Goal: Obtain resource: Download file/media

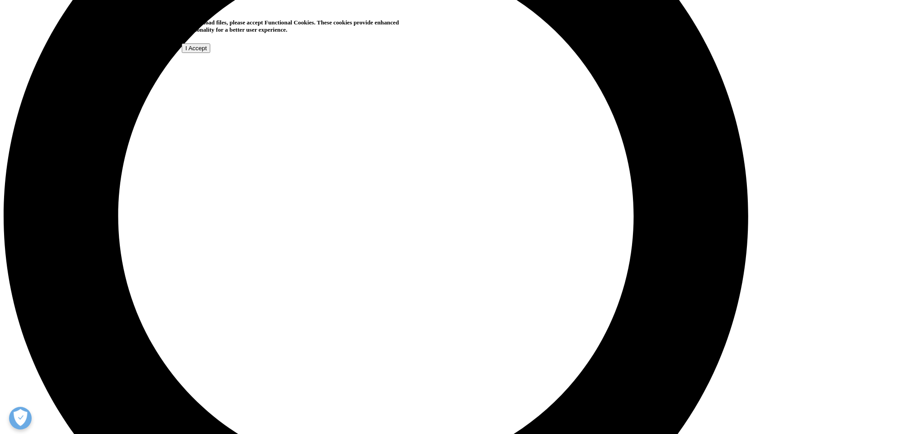
scroll to position [950, 0]
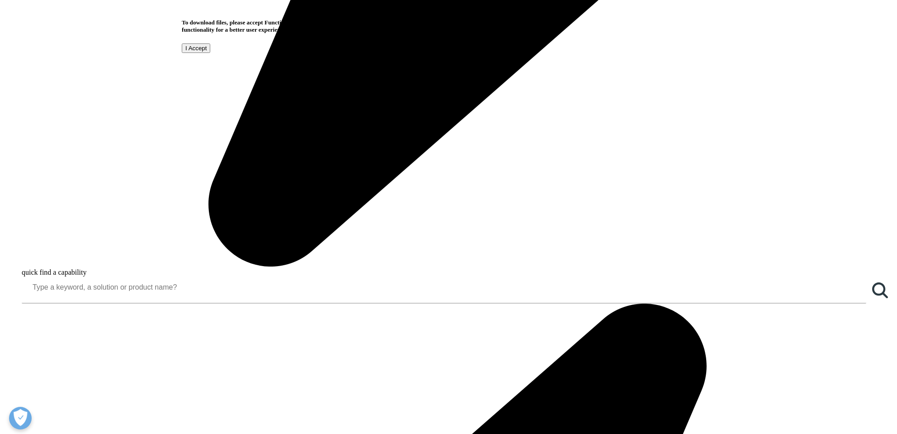
click at [210, 53] on input "I Accept" at bounding box center [196, 47] width 28 height 9
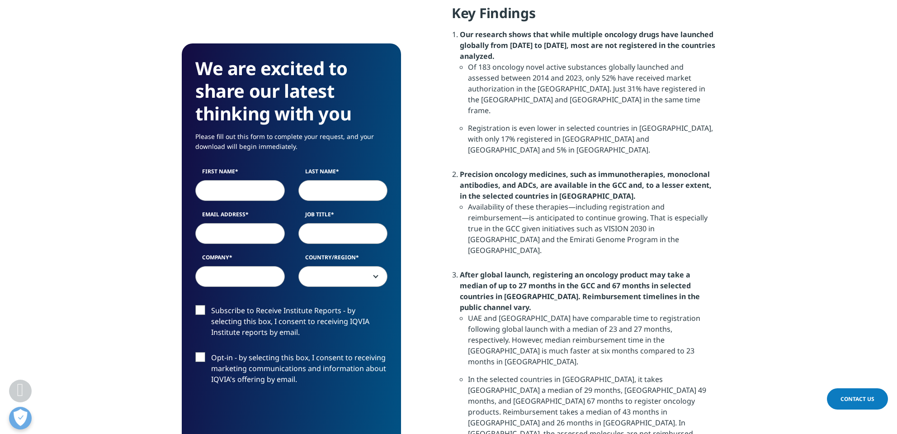
scroll to position [769, 0]
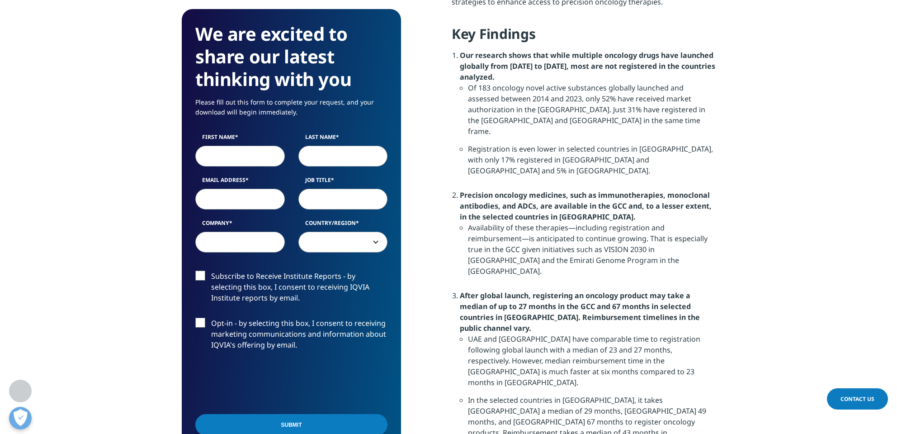
click at [262, 176] on label "Email Address" at bounding box center [240, 182] width 90 height 13
click at [262, 189] on input "Email Address" at bounding box center [240, 199] width 90 height 21
click at [249, 153] on input "First Name" at bounding box center [240, 156] width 90 height 21
type input "han"
type input "cheolhui"
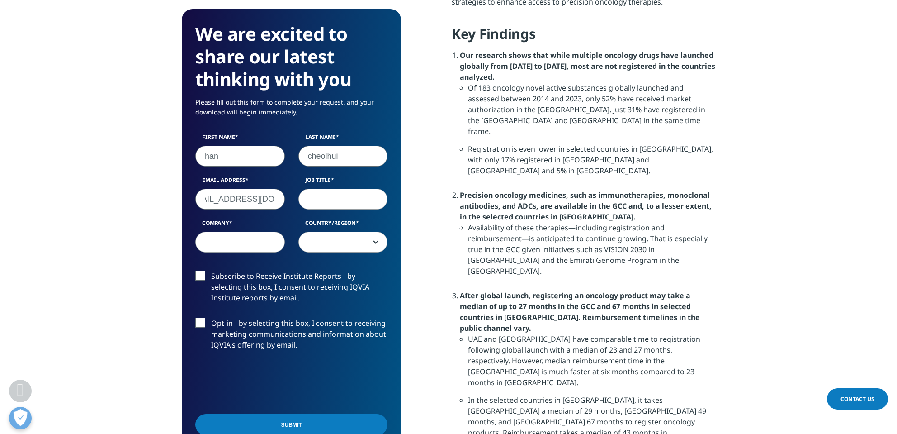
scroll to position [0, 20]
type input "[EMAIL_ADDRESS][DOMAIN_NAME]"
drag, startPoint x: 326, startPoint y: 155, endPoint x: 345, endPoint y: 155, distance: 19.0
click at [345, 155] on input "cheolhui" at bounding box center [344, 156] width 90 height 21
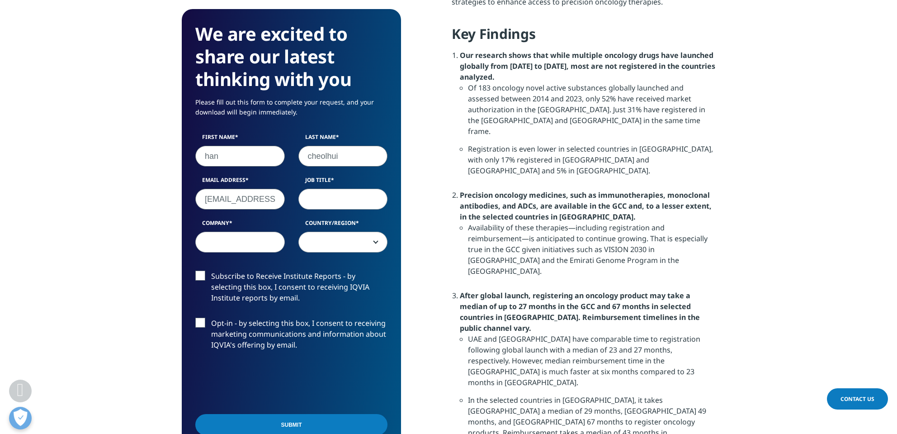
click at [345, 155] on input "cheolhui" at bounding box center [344, 156] width 90 height 21
type input "cheolh"
click at [335, 199] on input "Job Title" at bounding box center [344, 199] width 90 height 21
type input "Team Manager"
type input "Pharosgen"
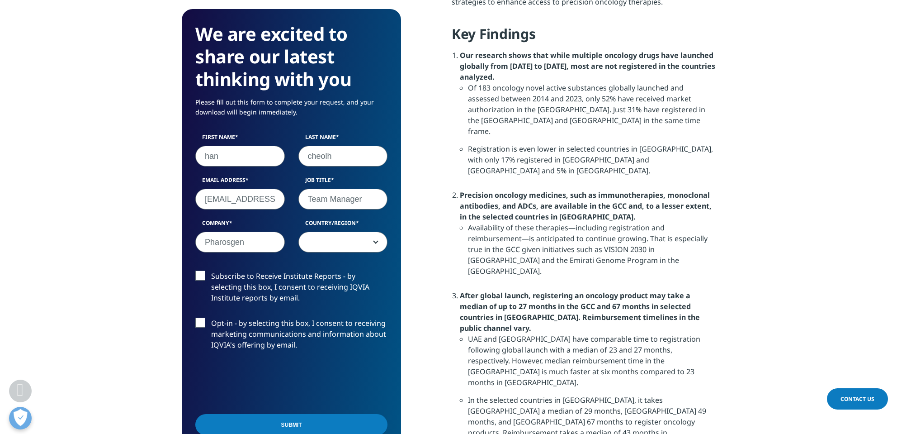
click at [340, 240] on span at bounding box center [343, 242] width 89 height 21
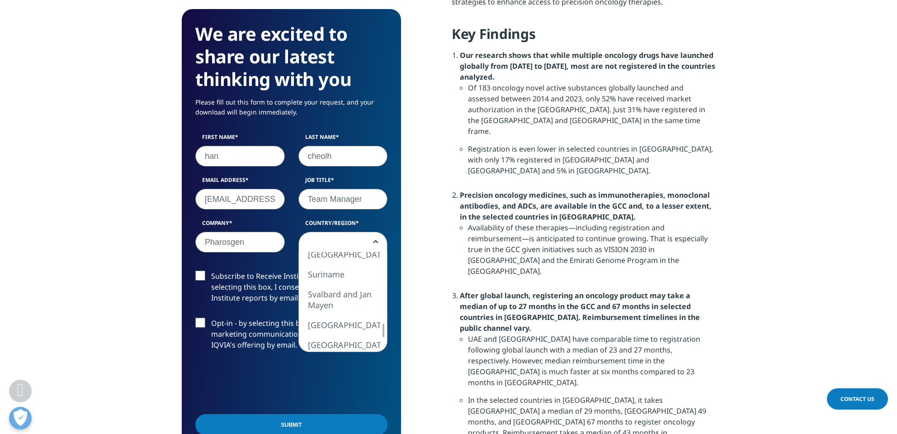
select select "[GEOGRAPHIC_DATA]"
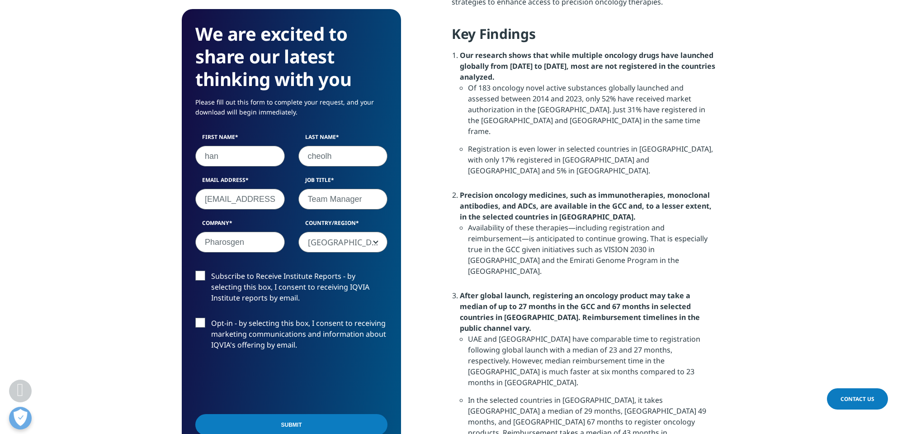
click at [204, 275] on label "Subscribe to Receive Institute Reports - by selecting this box, I consent to re…" at bounding box center [291, 289] width 192 height 38
click at [211, 270] on input "Subscribe to Receive Institute Reports - by selecting this box, I consent to re…" at bounding box center [211, 270] width 0 height 0
click at [199, 319] on label "Opt-in - by selecting this box, I consent to receiving marketing communications…" at bounding box center [291, 337] width 192 height 38
click at [211, 318] on input "Opt-in - by selecting this box, I consent to receiving marketing communications…" at bounding box center [211, 318] width 0 height 0
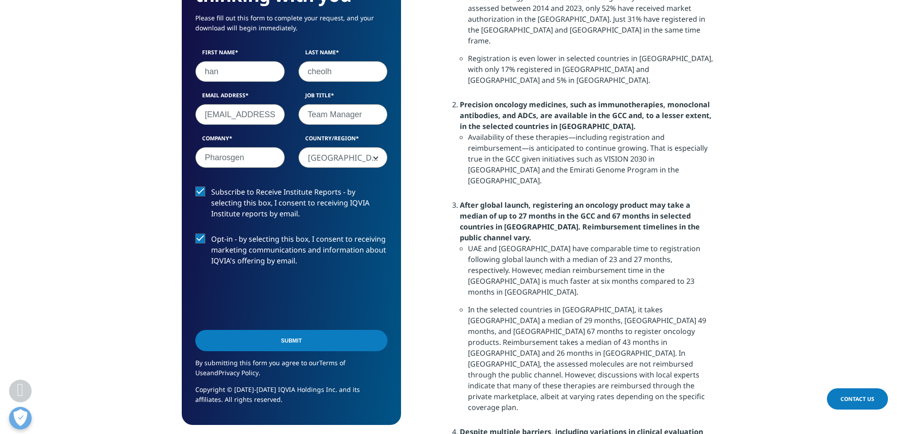
click at [286, 341] on input "Submit" at bounding box center [291, 340] width 192 height 21
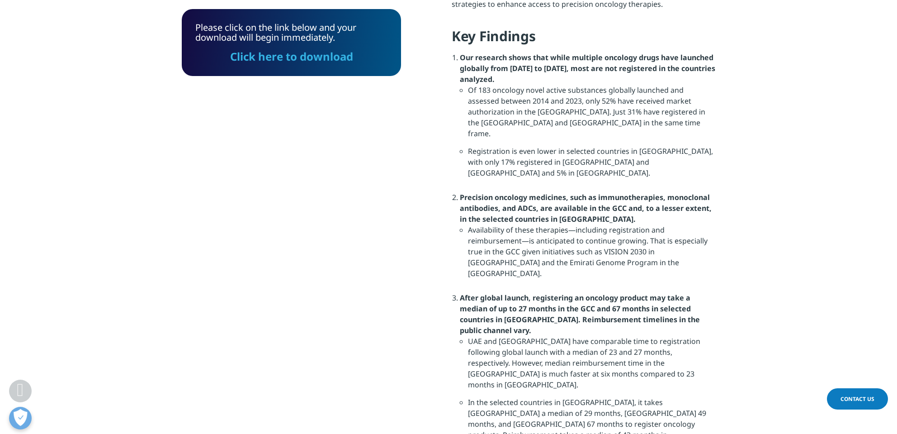
scroll to position [707, 0]
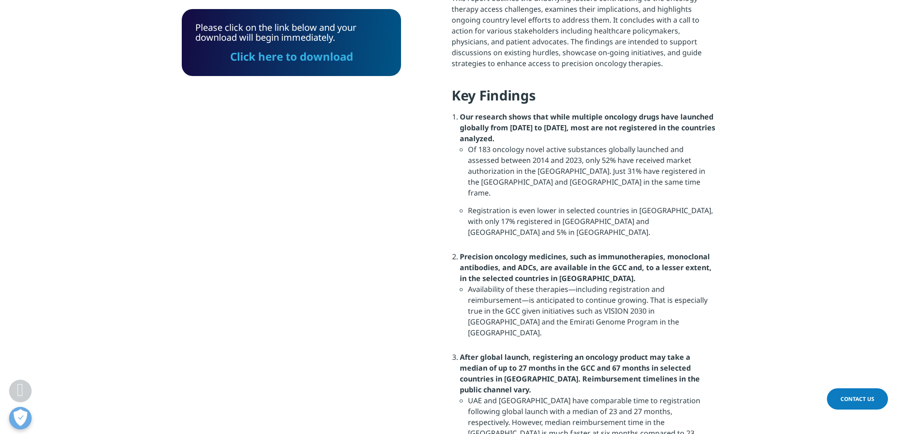
click at [306, 68] on div "Please click on the link below and your download will begin immediately. Click …" at bounding box center [291, 42] width 219 height 67
click at [306, 55] on link "Click here to download" at bounding box center [291, 56] width 123 height 15
